Goal: Task Accomplishment & Management: Complete application form

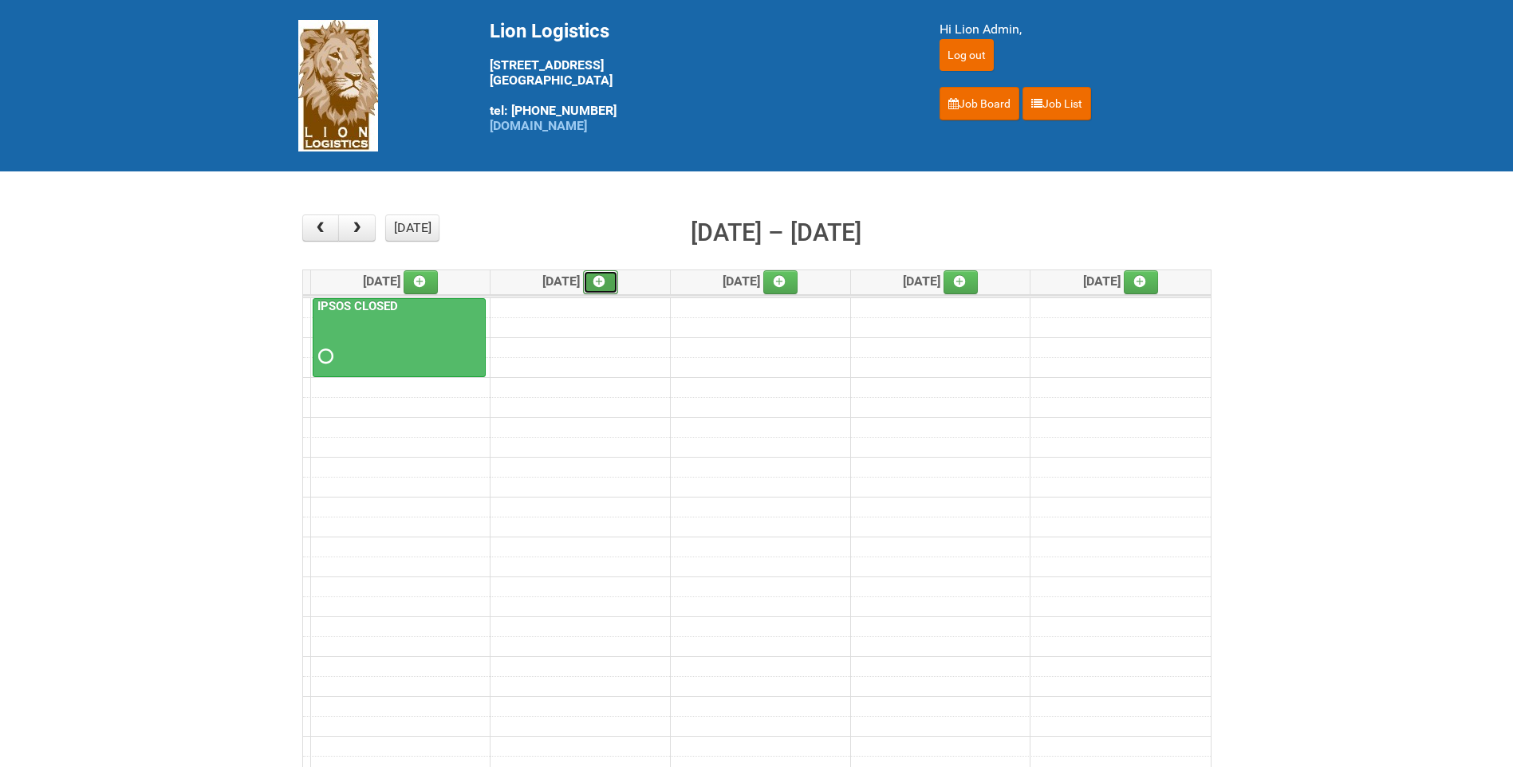
click at [618, 281] on link at bounding box center [600, 282] width 35 height 24
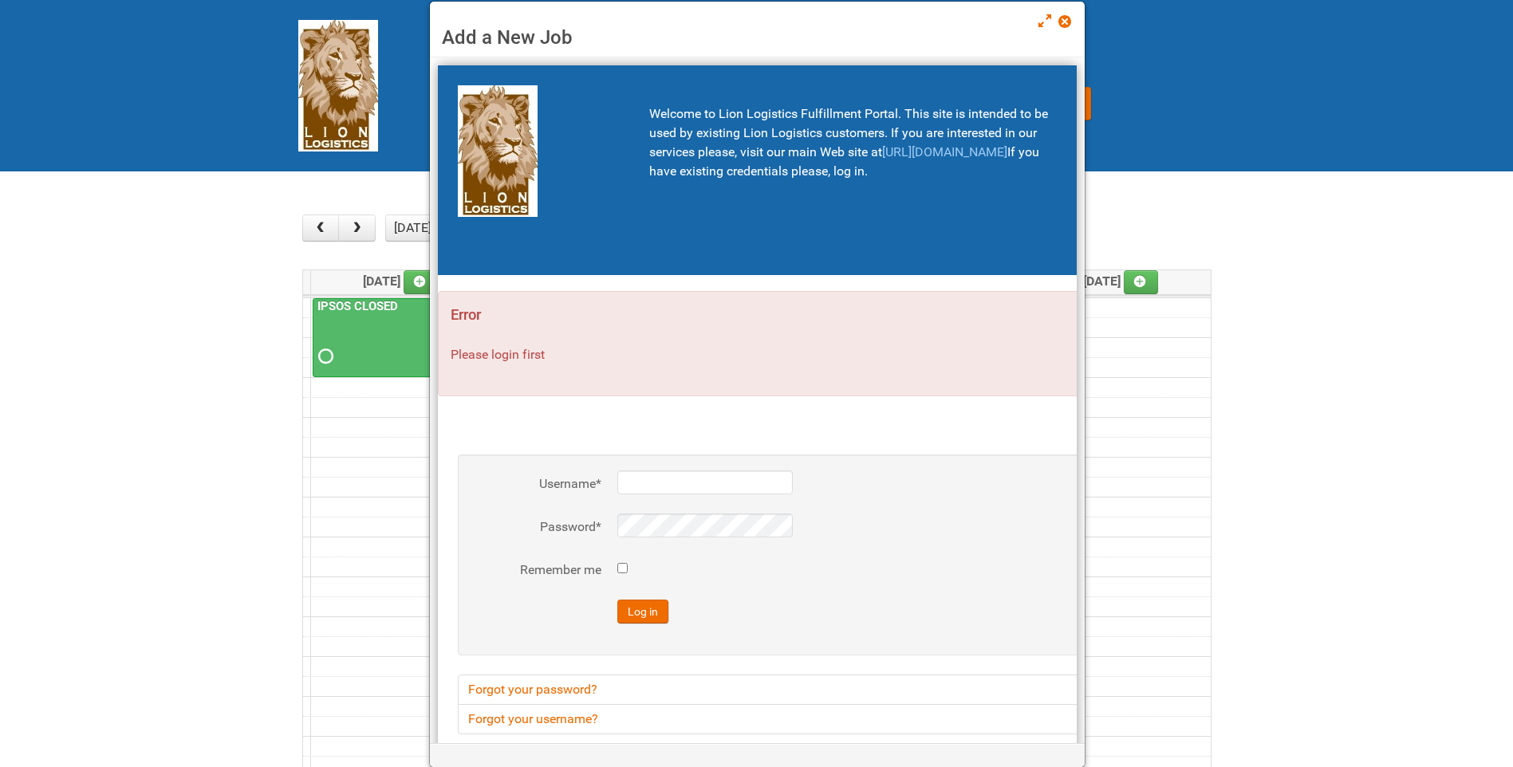
type input "lion"
click at [1058, 27] on span at bounding box center [1063, 21] width 11 height 11
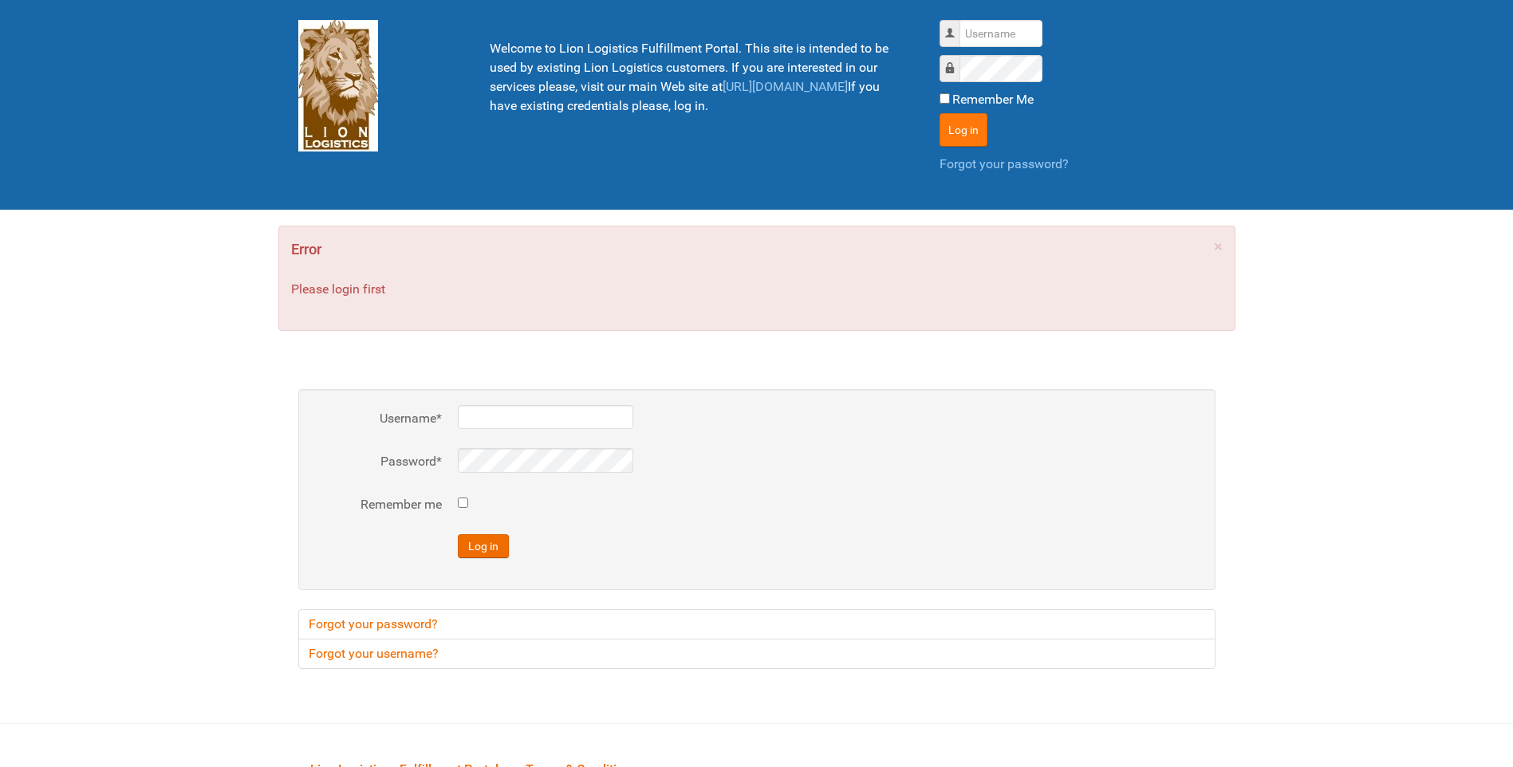
type input "lion"
click at [969, 126] on button "Log in" at bounding box center [963, 129] width 48 height 33
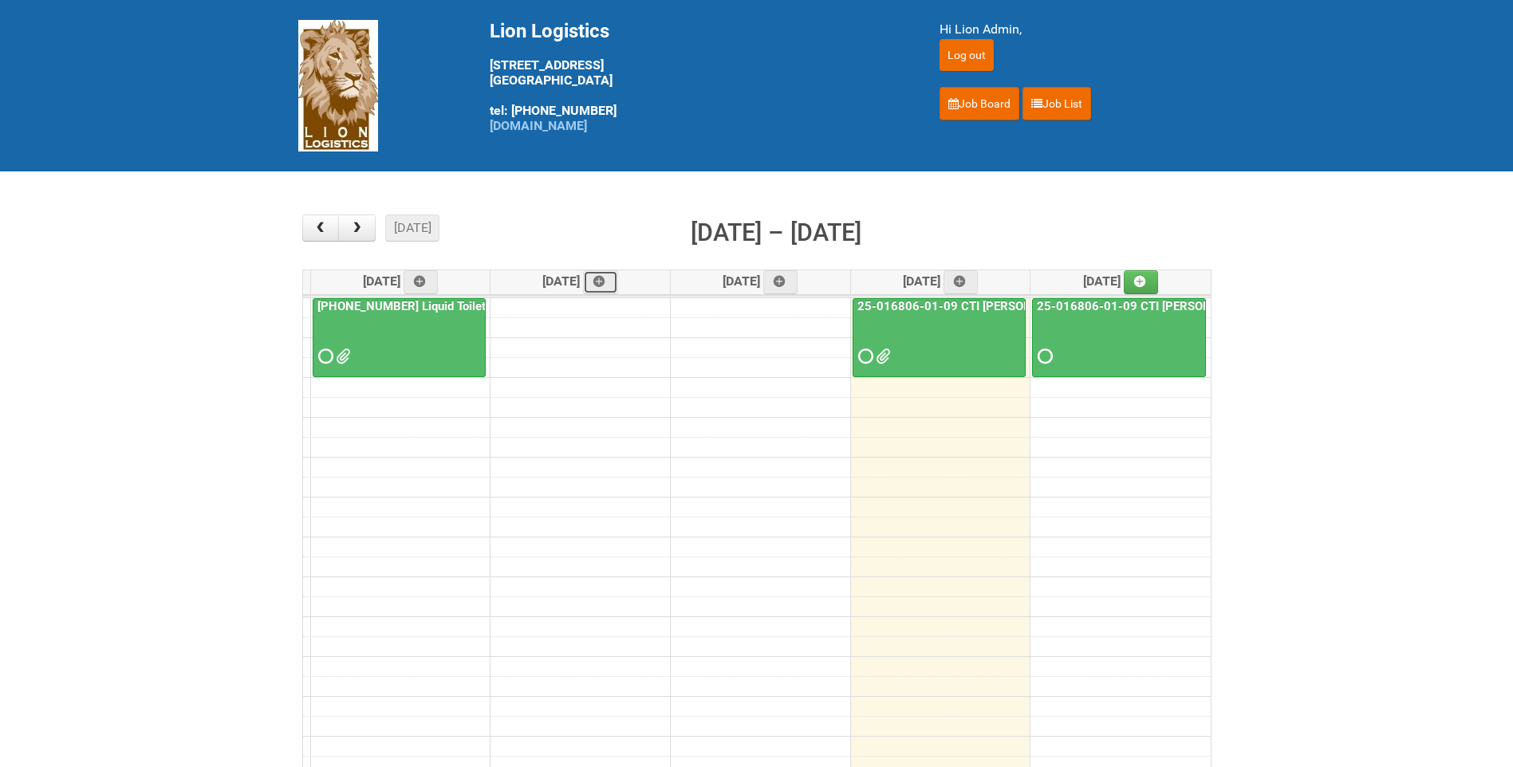
click at [600, 282] on link at bounding box center [600, 282] width 35 height 24
click at [375, 234] on button "button" at bounding box center [356, 228] width 37 height 27
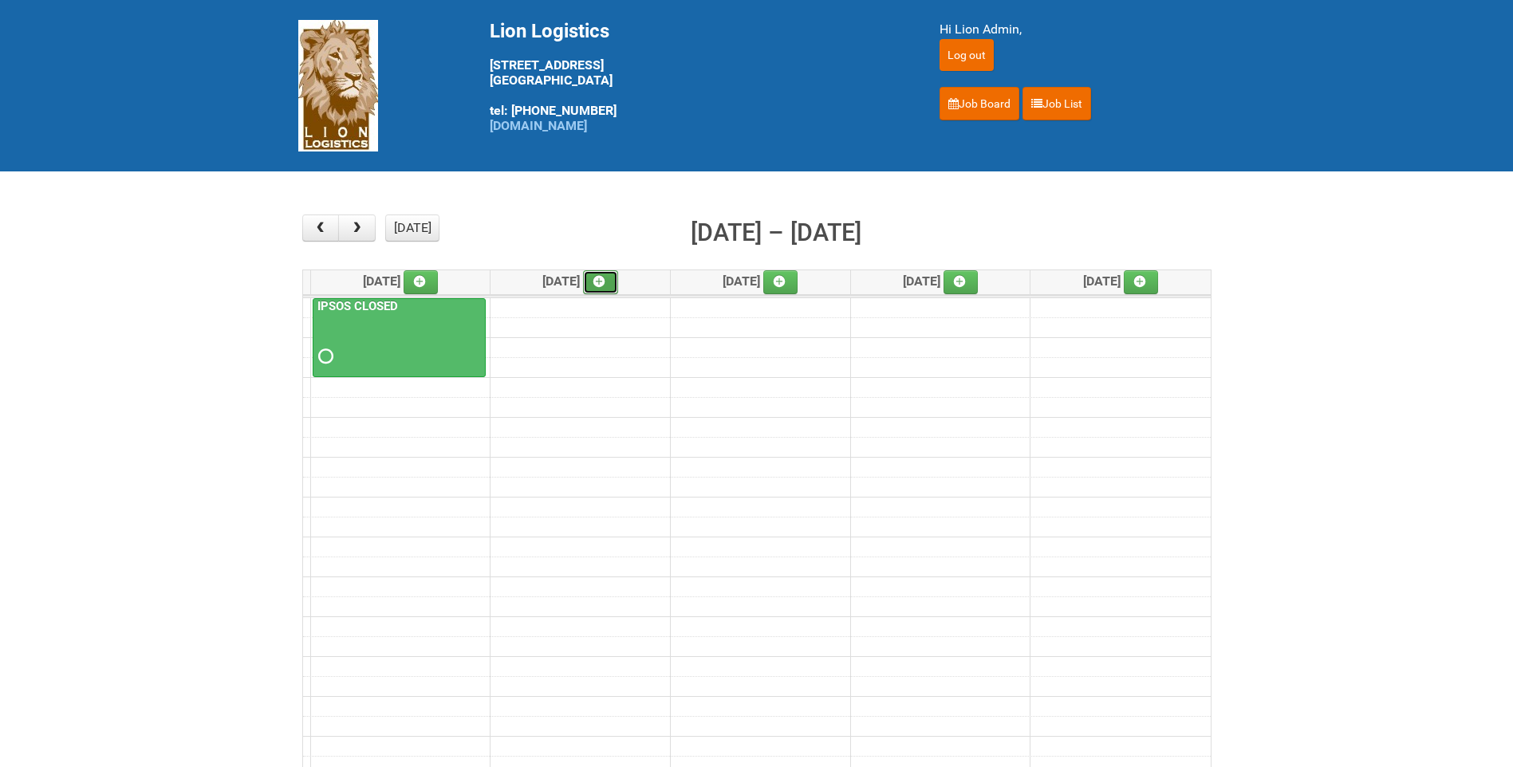
click at [605, 281] on icon at bounding box center [598, 281] width 11 height 11
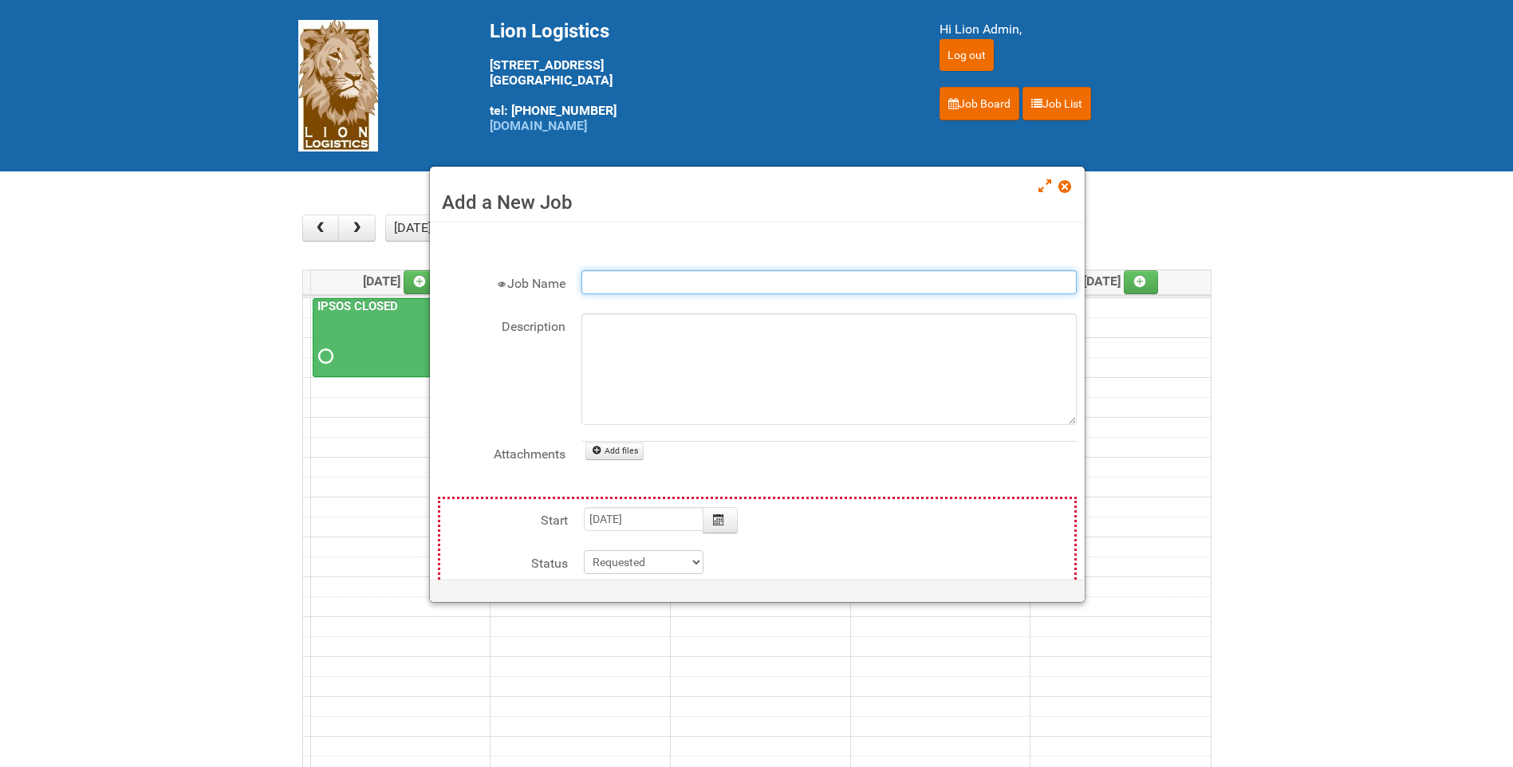
click at [634, 273] on input "Job Name" at bounding box center [828, 282] width 495 height 24
type input "k"
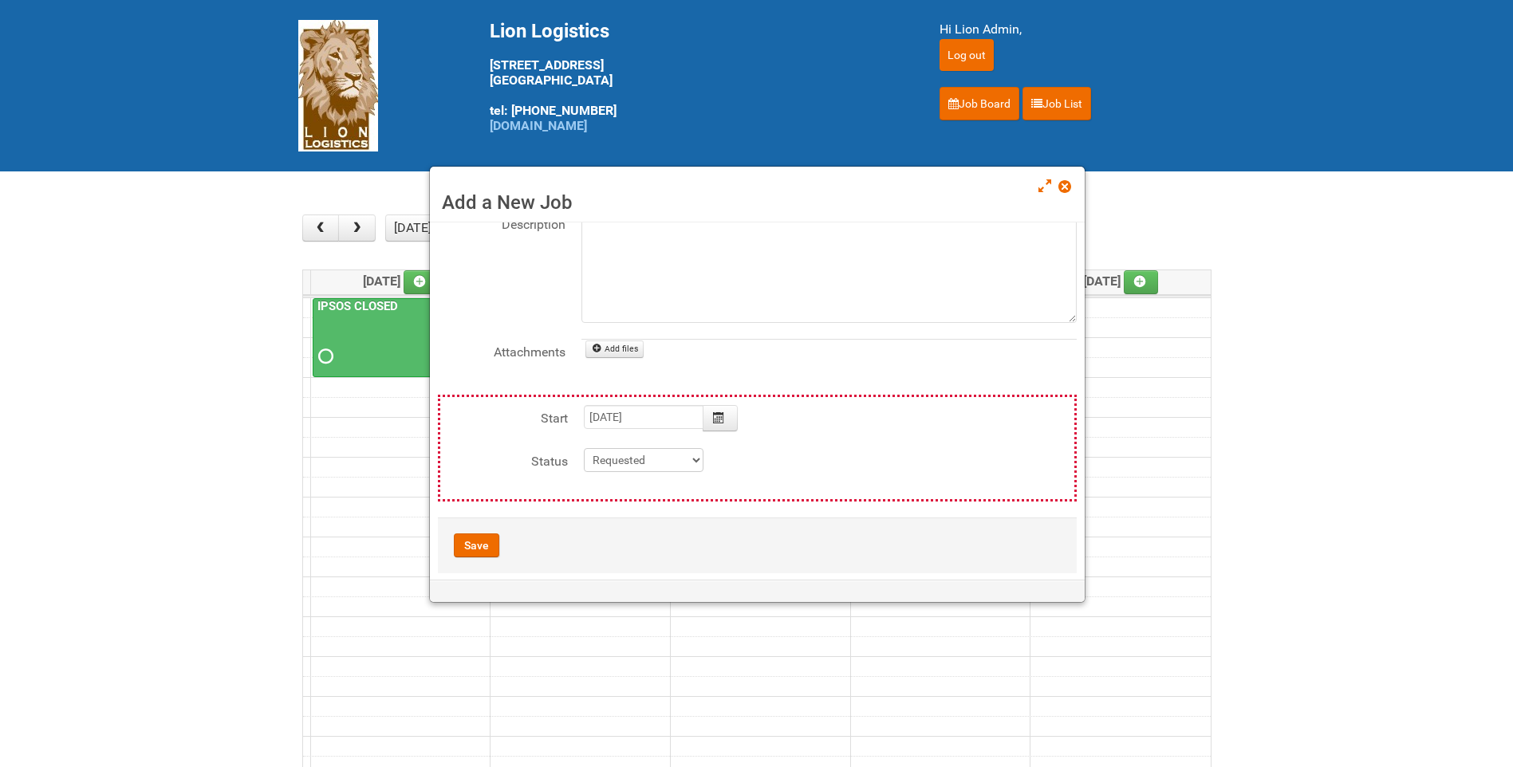
scroll to position [120, 0]
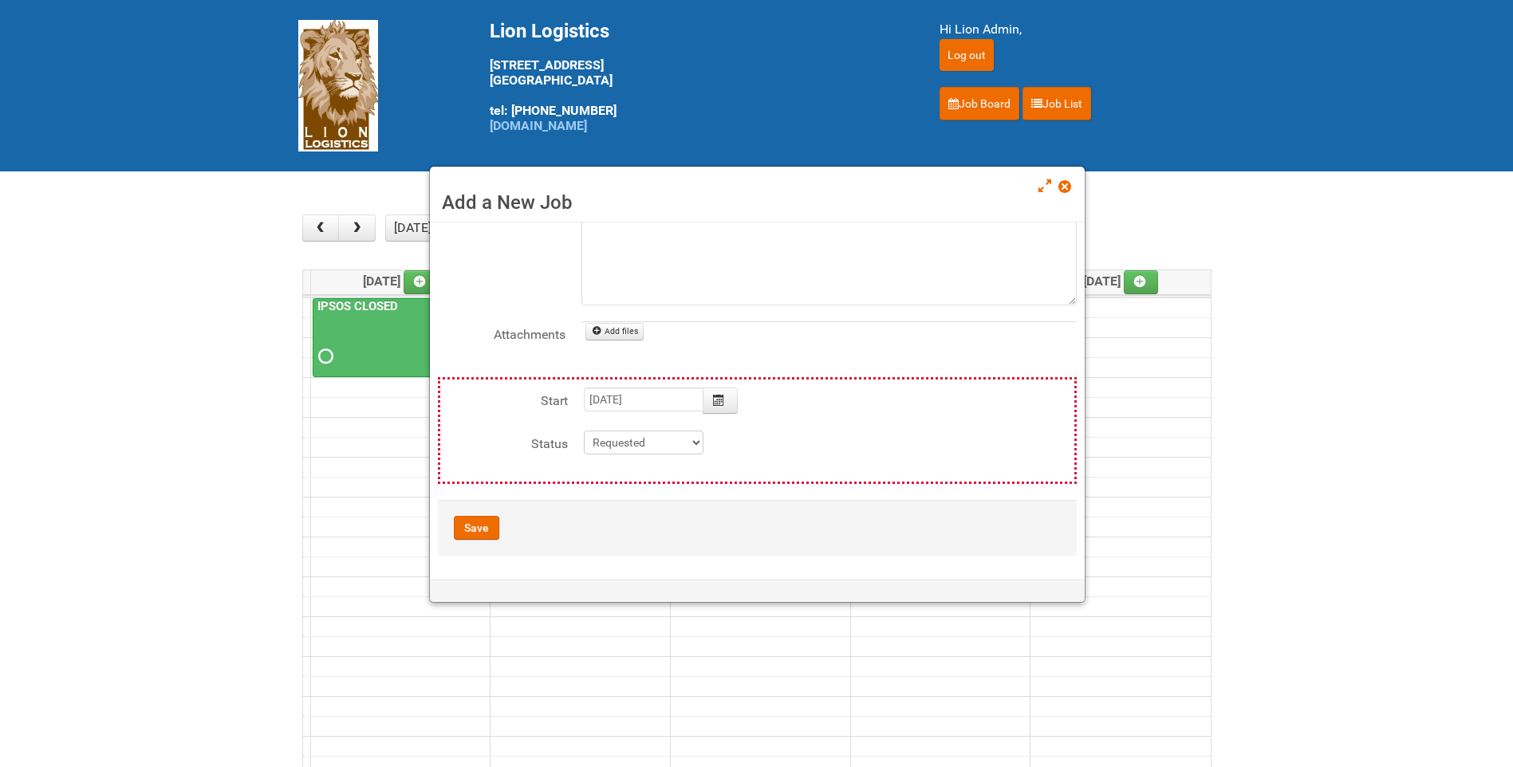
type input "KRAFT- KMC RESTUARANT"
click at [479, 530] on button "Save" at bounding box center [476, 528] width 45 height 24
type input "2025-09-02 09:00:00"
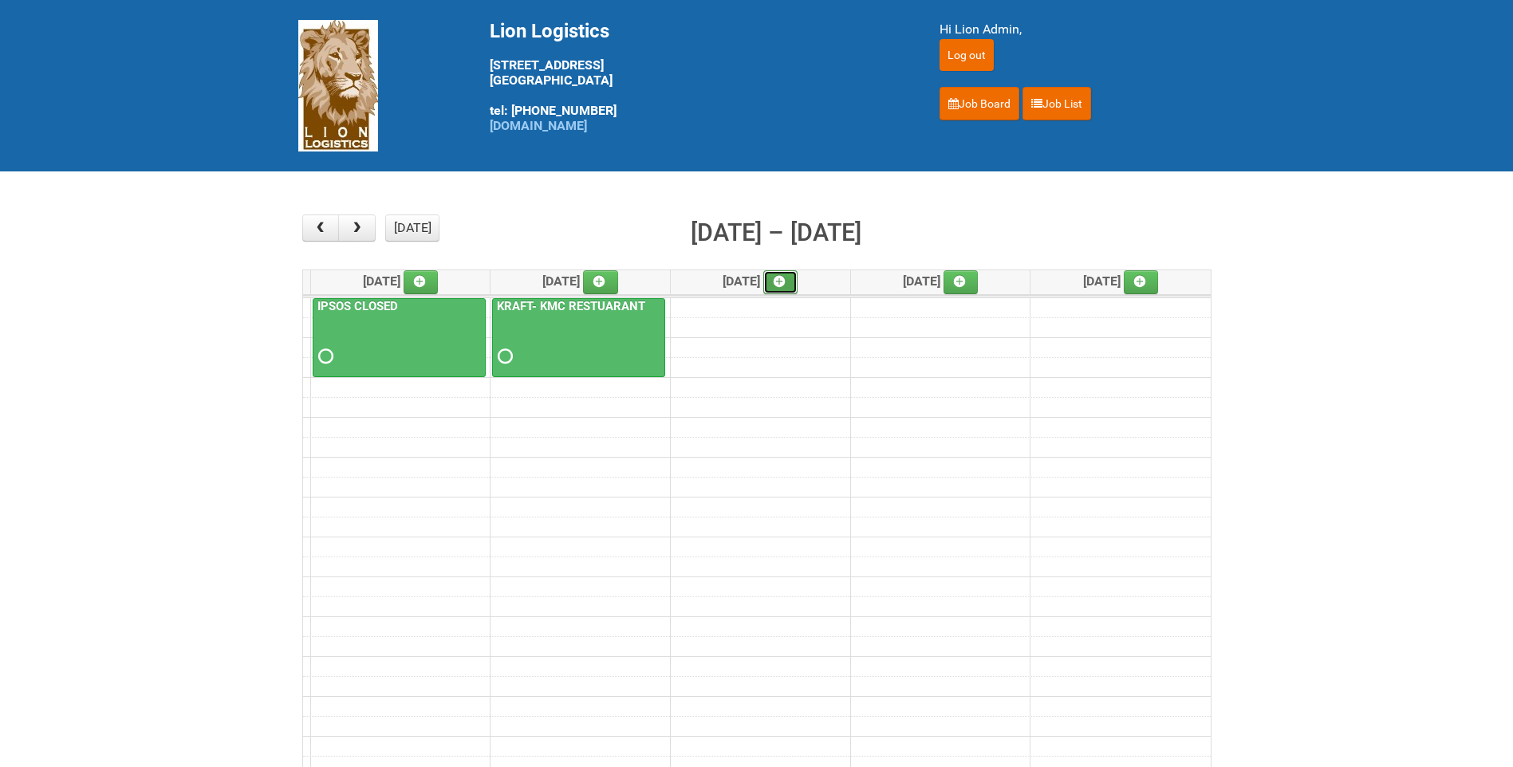
click at [785, 292] on link at bounding box center [780, 282] width 35 height 24
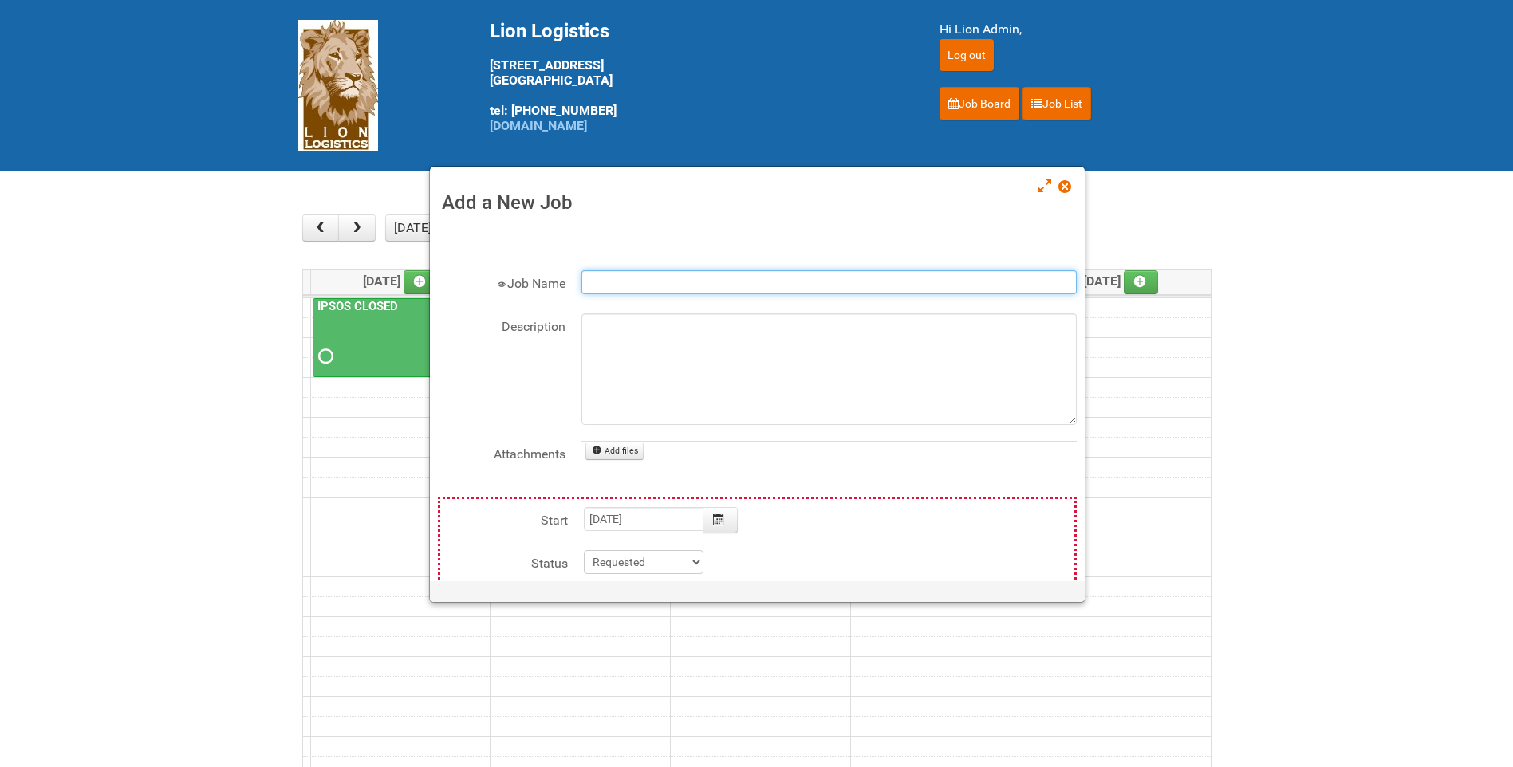
click at [698, 287] on input "Job Name" at bounding box center [828, 282] width 495 height 24
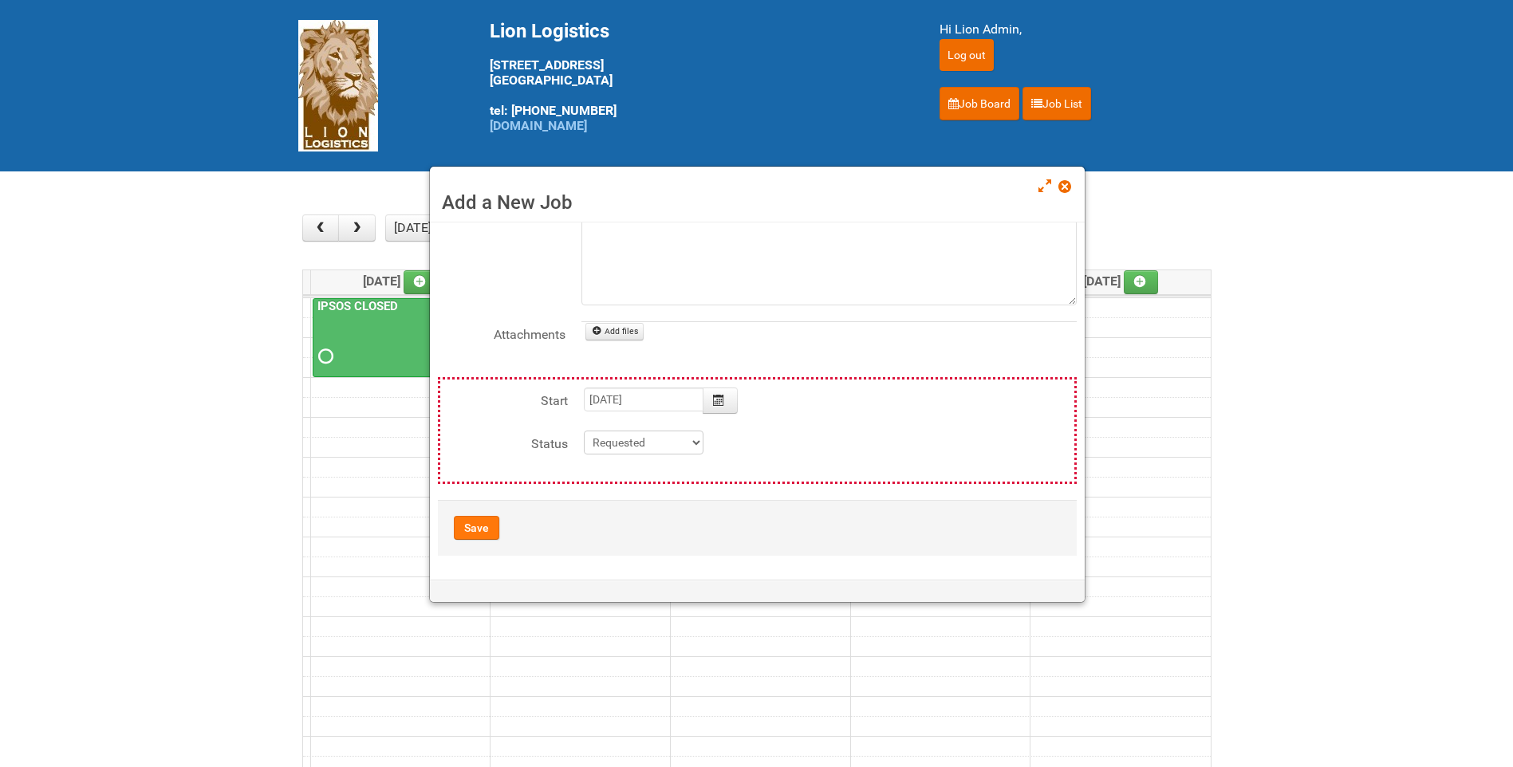
type input "KRAFT- JET PUFFED"
click at [464, 519] on button "Save" at bounding box center [476, 528] width 45 height 24
type input "2025-09-03 09:00:00"
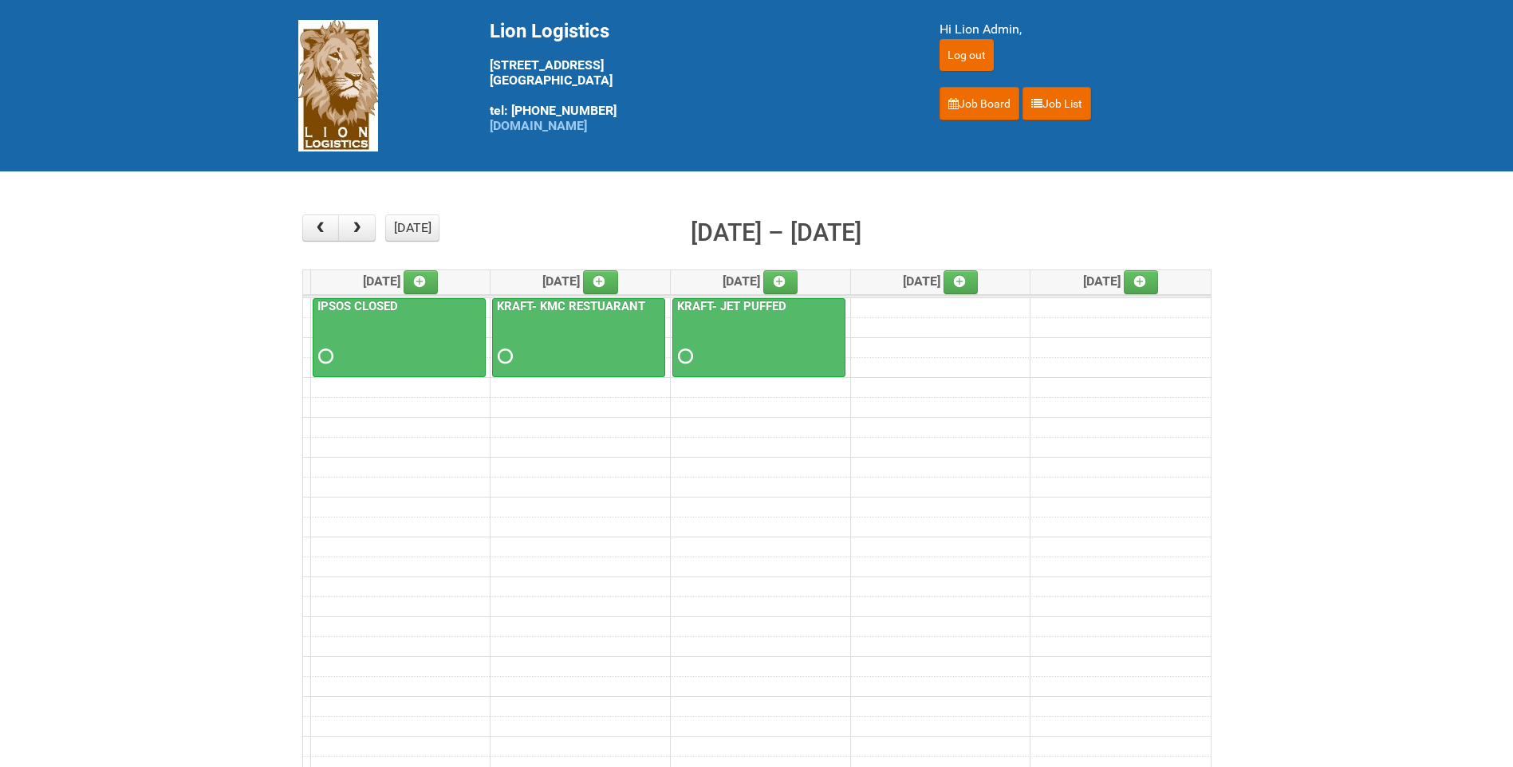
click at [406, 766] on html "Lion Logistics 1001 Bryn Mawr Ave Bensenville, IL 60106 tel: 888-346-5466 www.l…" at bounding box center [756, 383] width 1513 height 767
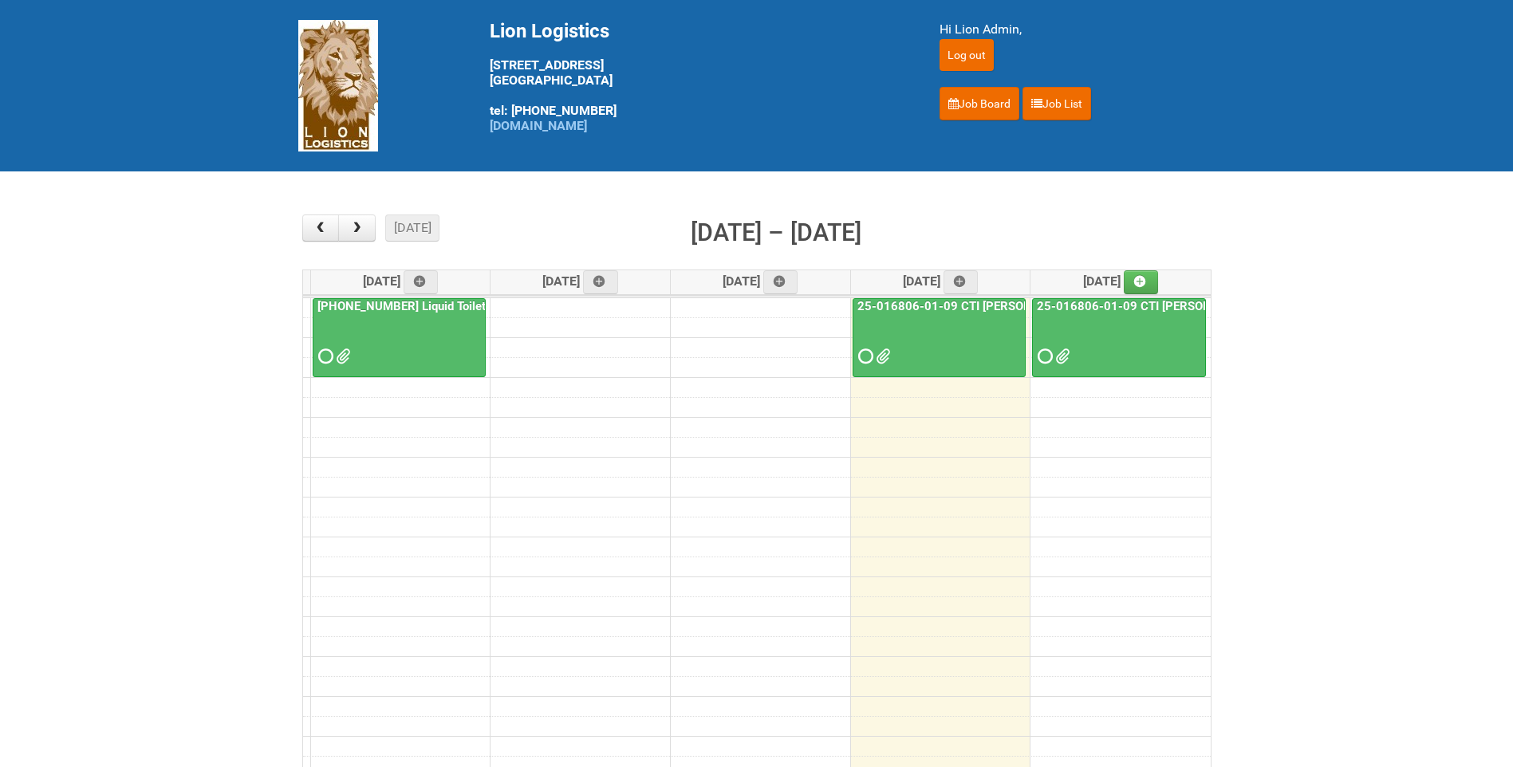
click at [1142, 308] on link "25-016806-01-09 CTI [PERSON_NAME] Bar Superior HUT - Mailing 2" at bounding box center [1224, 306] width 380 height 14
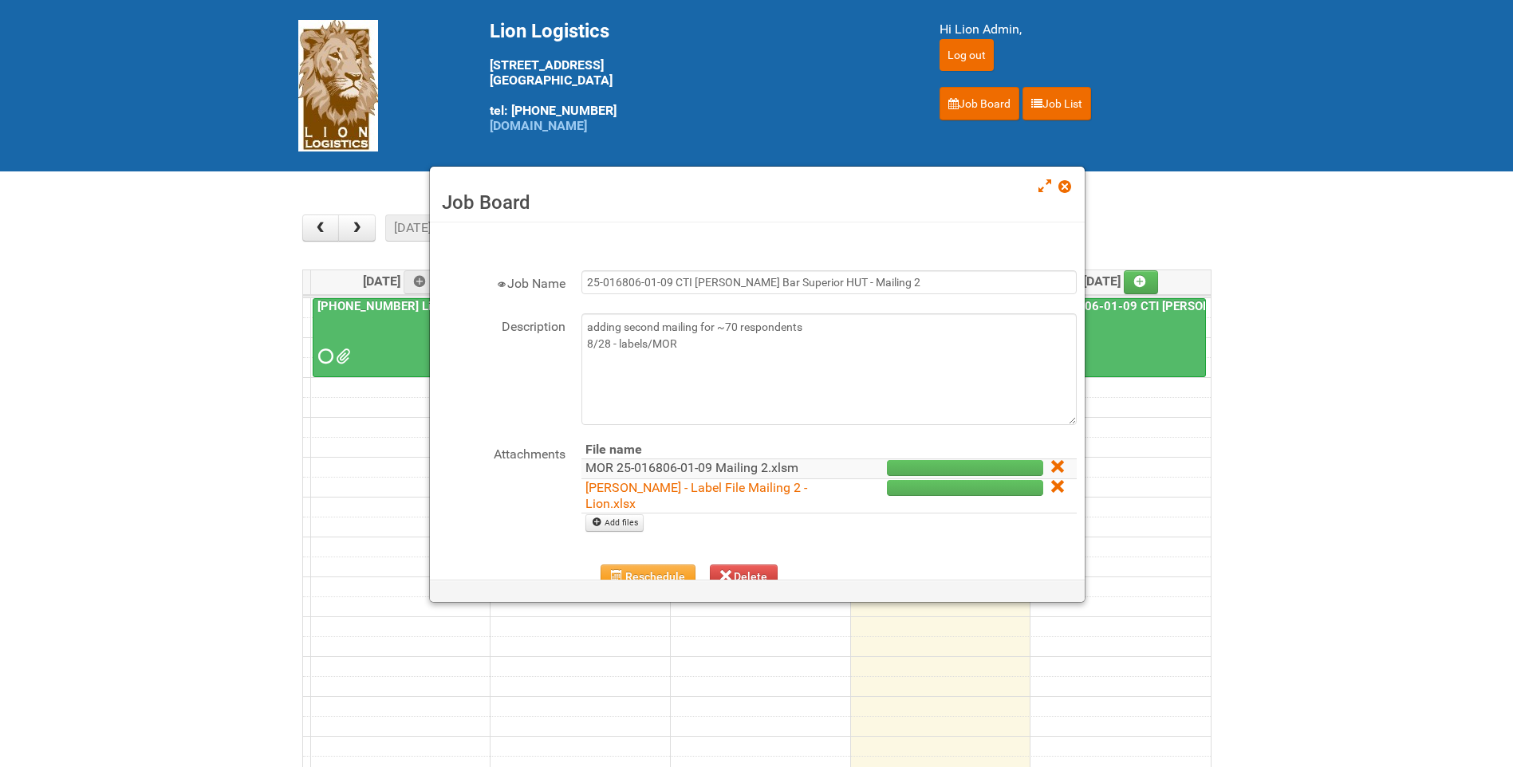
click at [746, 468] on link "MOR 25-016806-01-09 Mailing 2.xlsm" at bounding box center [691, 467] width 213 height 15
click at [1071, 193] on link at bounding box center [1065, 188] width 14 height 19
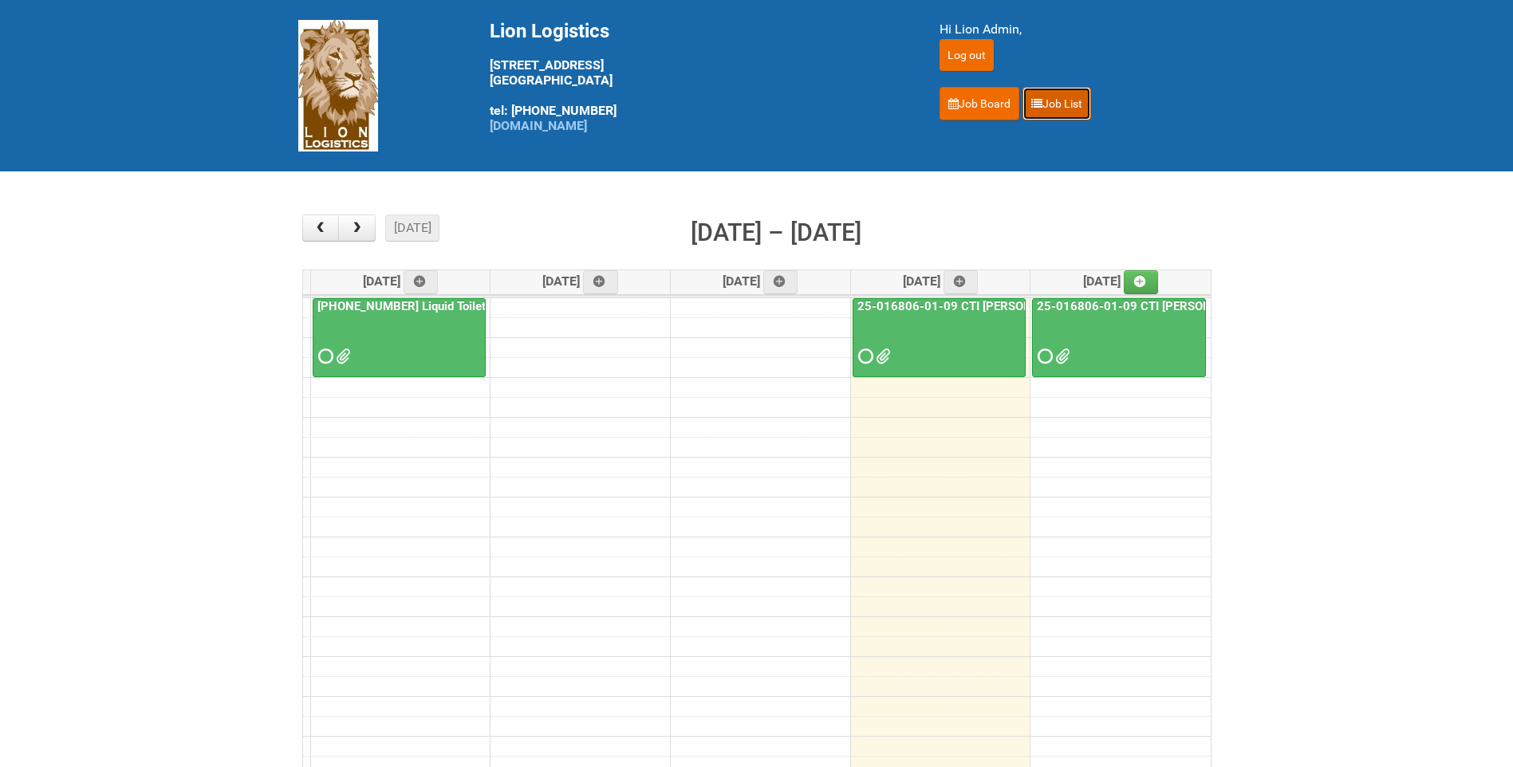
click at [1061, 99] on link "Job List" at bounding box center [1056, 103] width 69 height 33
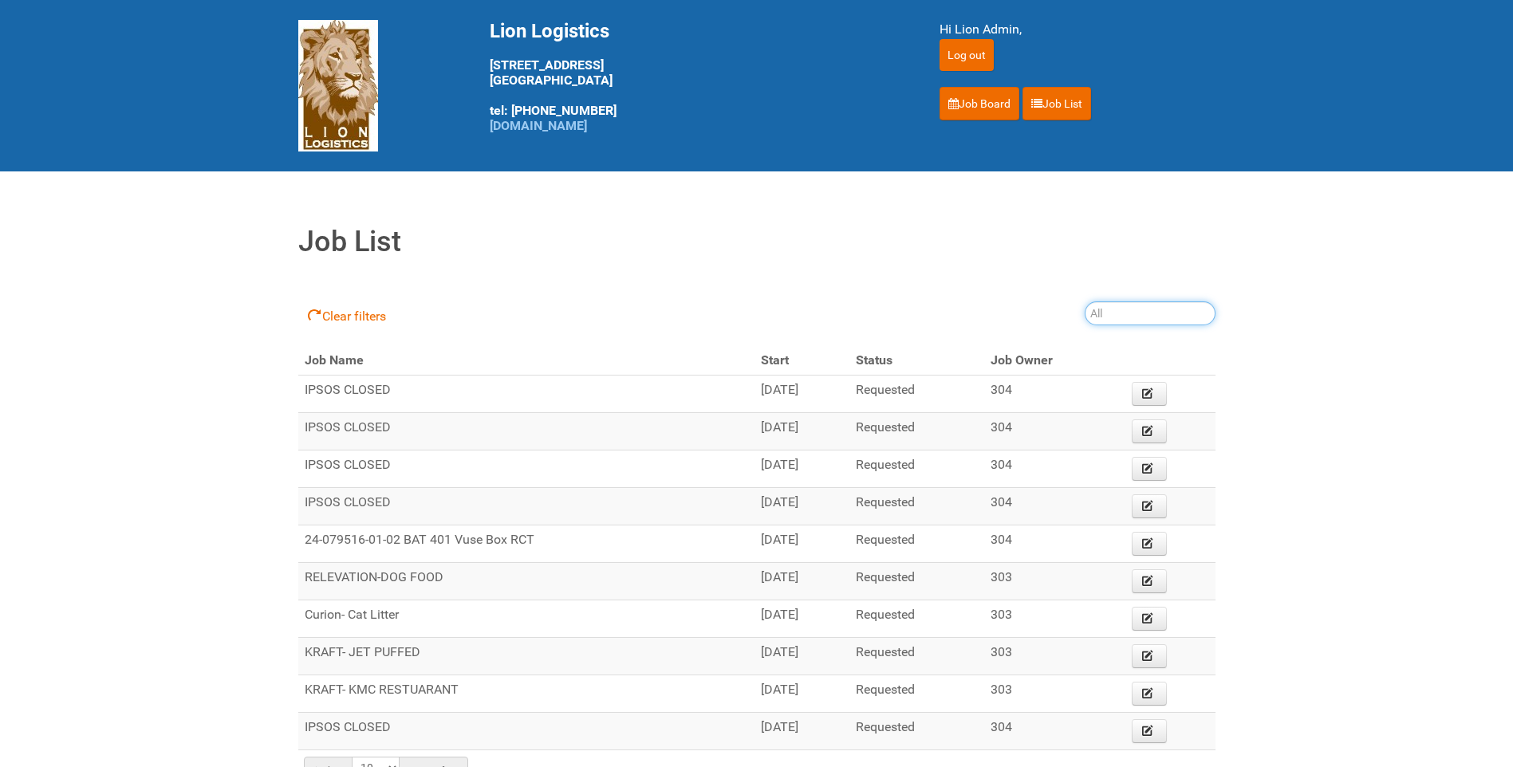
click at [1107, 321] on input "search" at bounding box center [1150, 313] width 131 height 24
type input "25-01679"
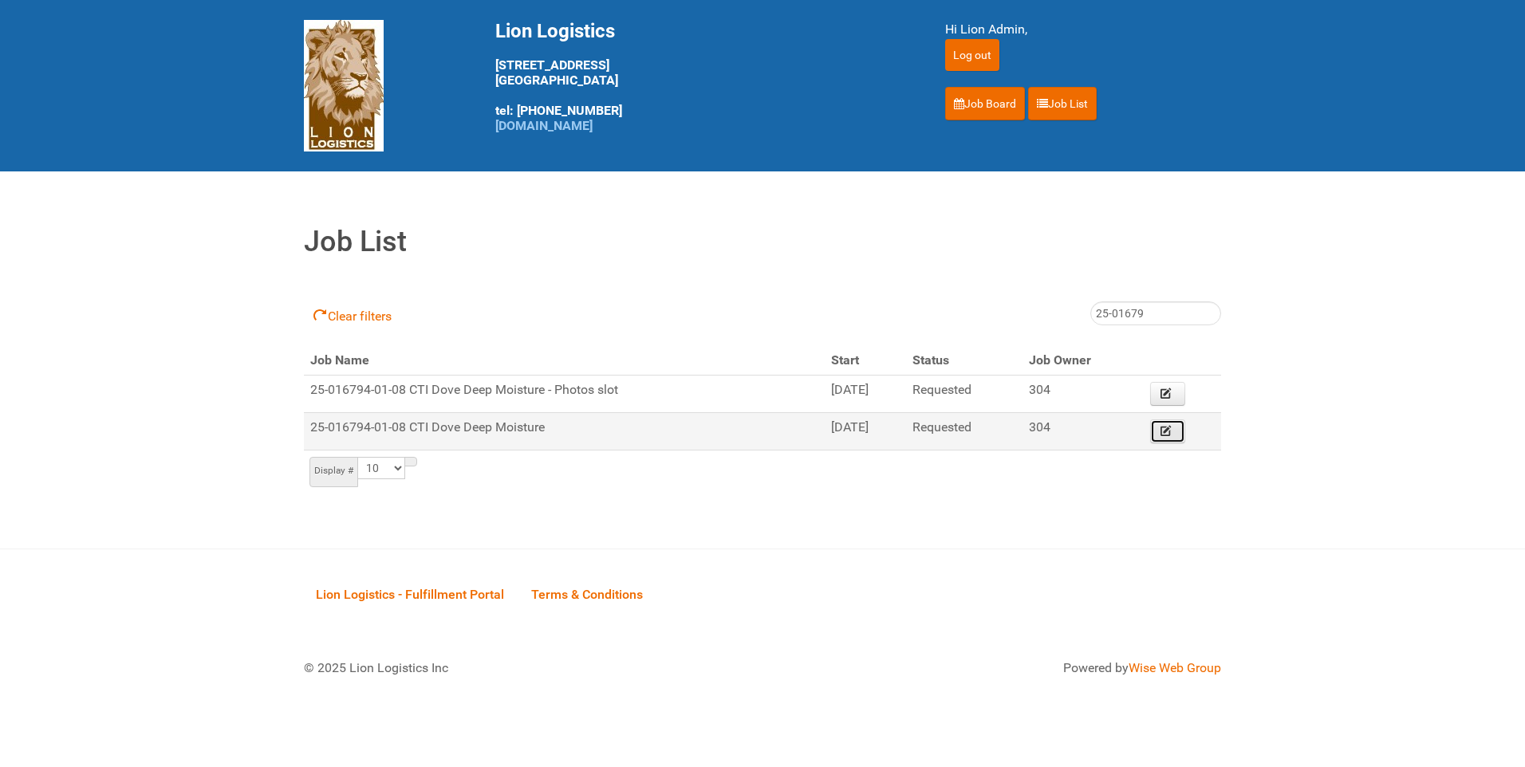
click at [1176, 438] on link "Edit" at bounding box center [1167, 432] width 35 height 24
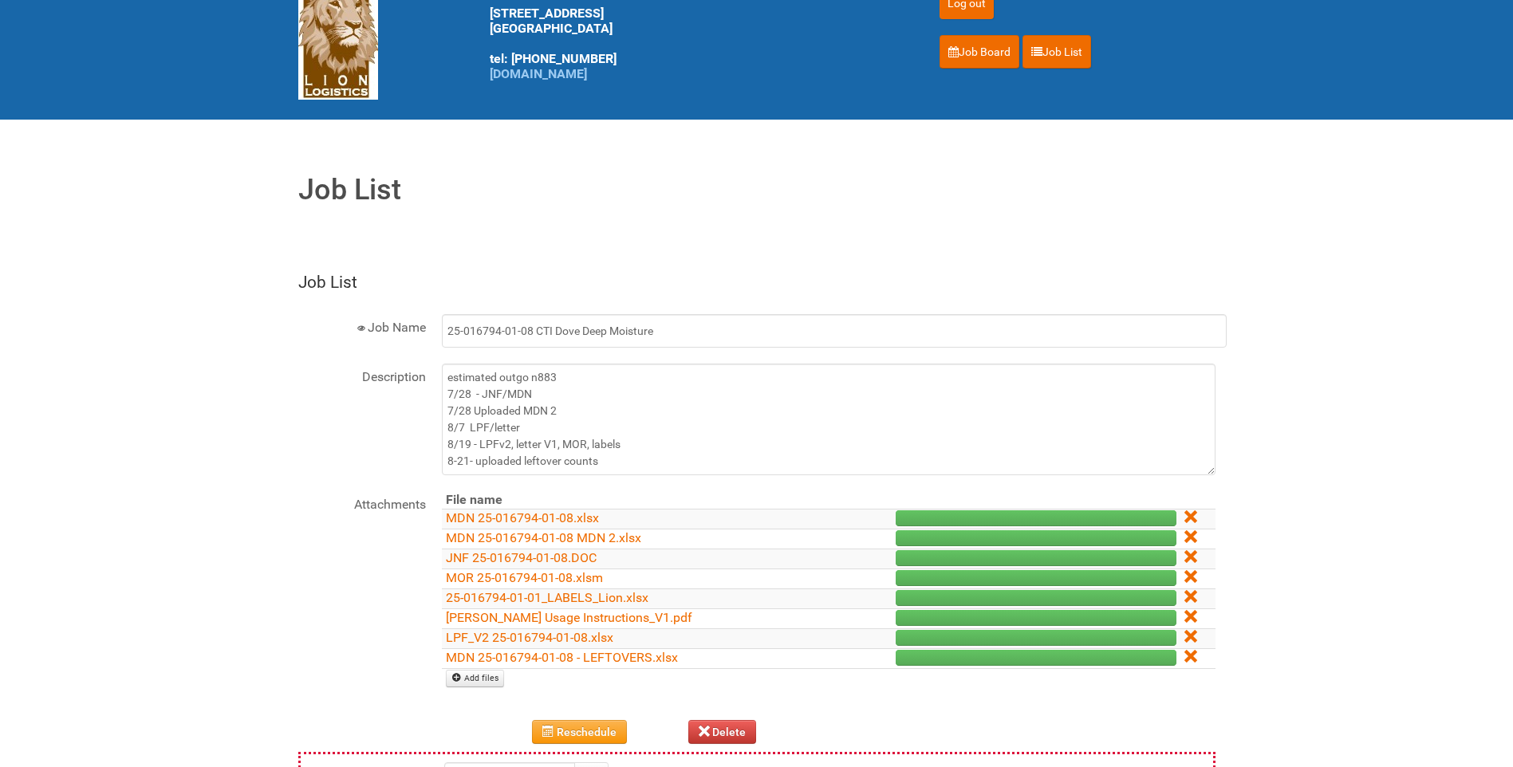
scroll to position [80, 0]
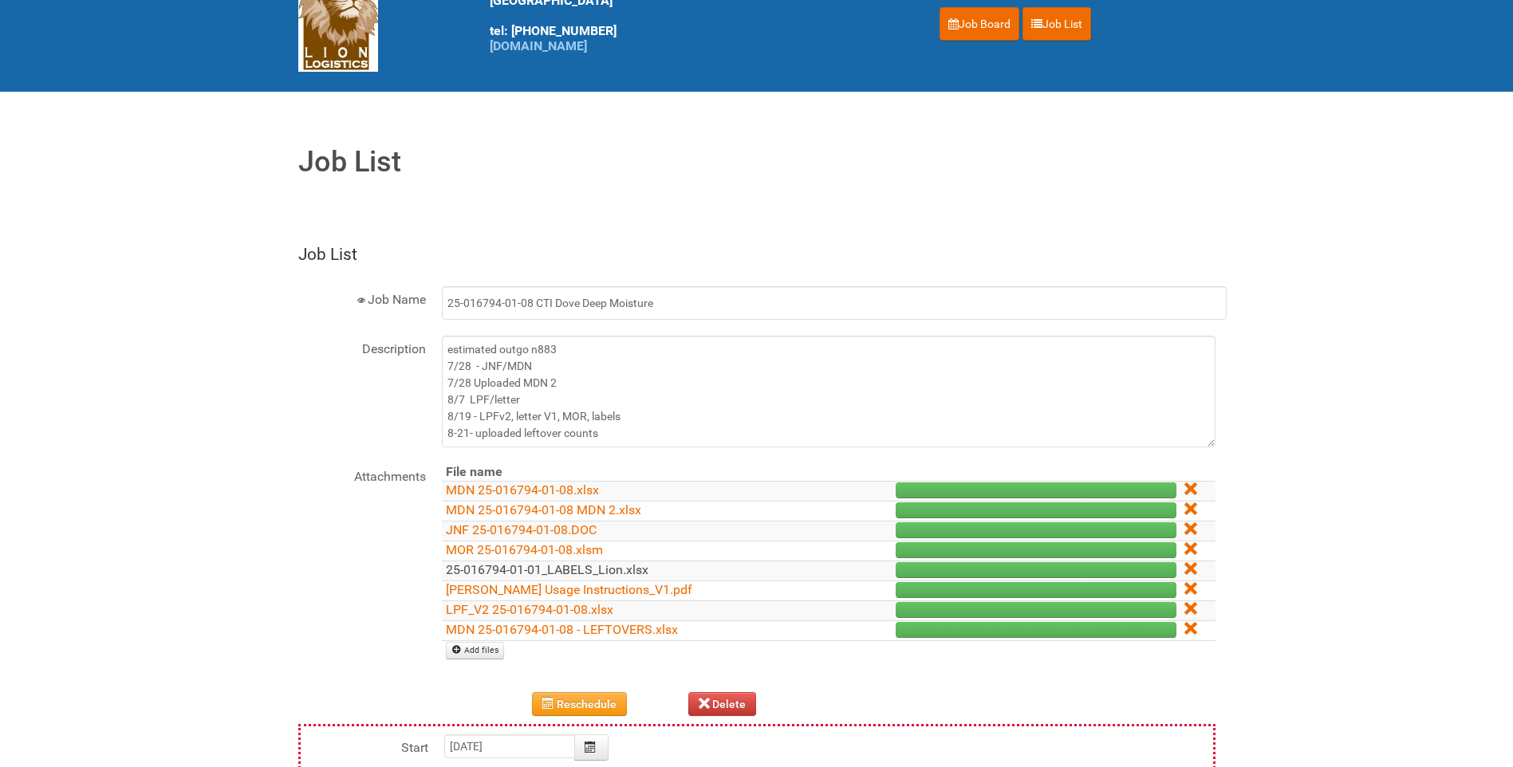
click at [611, 572] on link "25-016794-01-01_LABELS_Lion.xlsx" at bounding box center [547, 569] width 203 height 15
